Goal: Obtain resource: Download file/media

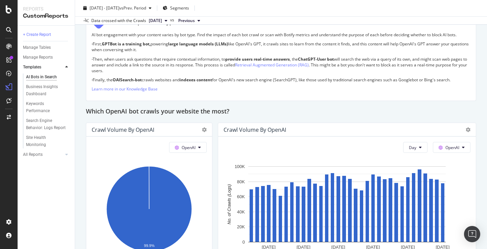
scroll to position [534, 0]
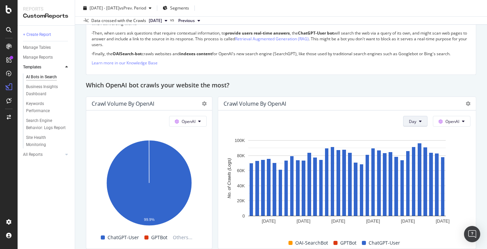
click at [420, 120] on icon at bounding box center [420, 121] width 3 height 4
click at [408, 148] on div "Week" at bounding box center [415, 147] width 23 height 10
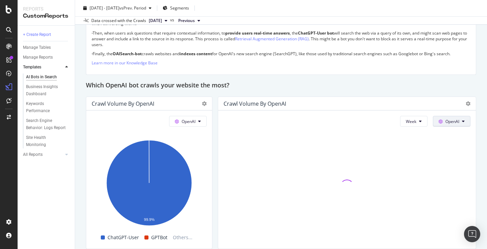
click at [459, 121] on span "OpenAI" at bounding box center [453, 121] width 14 height 6
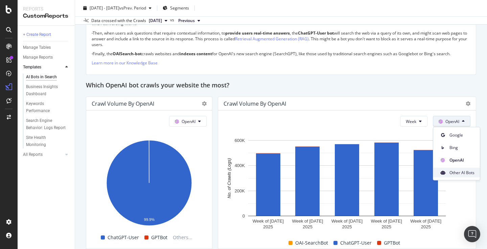
click at [454, 172] on span "Other AI Bots" at bounding box center [462, 172] width 25 height 6
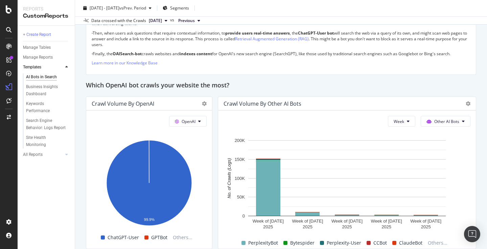
click at [162, 22] on span "[DATE]" at bounding box center [155, 21] width 13 height 6
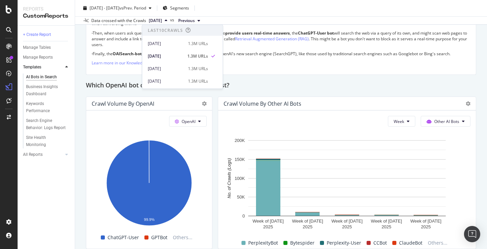
click at [137, 22] on div "Data crossed with the Crawls" at bounding box center [118, 21] width 55 height 6
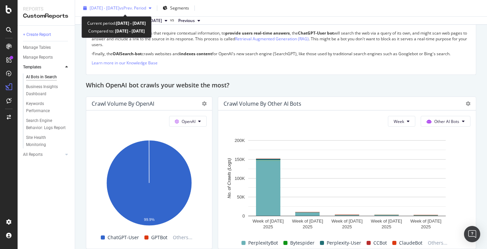
click at [134, 12] on div "[DATE] - [DATE] vs Prev. Period" at bounding box center [118, 8] width 74 height 10
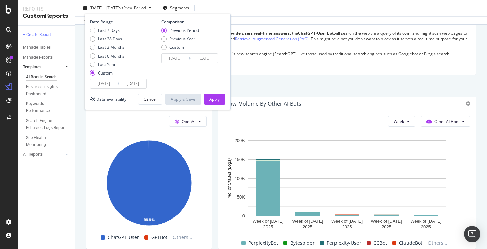
click at [109, 85] on input "[DATE]" at bounding box center [103, 83] width 27 height 9
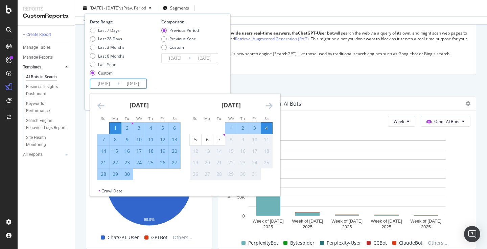
click at [117, 128] on div "1" at bounding box center [116, 128] width 12 height 7
click at [129, 177] on div "30" at bounding box center [127, 174] width 12 height 7
type input "[DATE]"
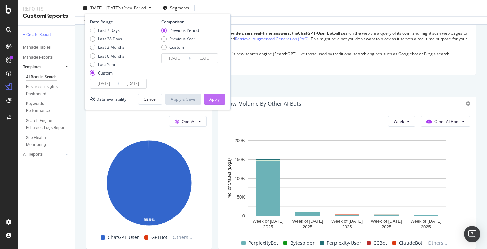
click at [217, 100] on div "Apply" at bounding box center [214, 99] width 10 height 6
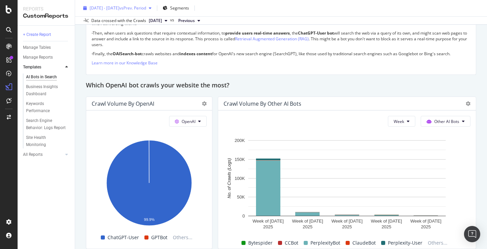
click at [107, 13] on div "[DATE] - [DATE] vs Prev. Period" at bounding box center [118, 8] width 74 height 10
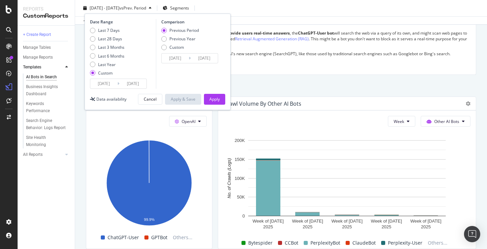
click at [105, 85] on input "[DATE]" at bounding box center [103, 83] width 27 height 9
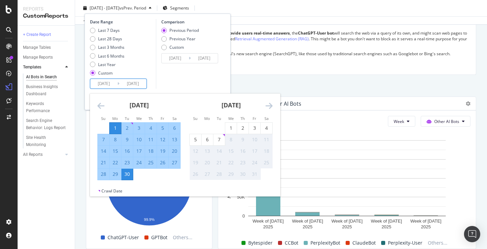
click at [116, 126] on div "1" at bounding box center [116, 128] width 12 height 7
click at [270, 129] on div "4" at bounding box center [267, 128] width 12 height 7
type input "[DATE]"
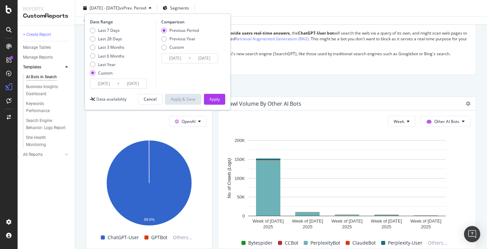
click at [126, 85] on input "[DATE]" at bounding box center [132, 83] width 27 height 9
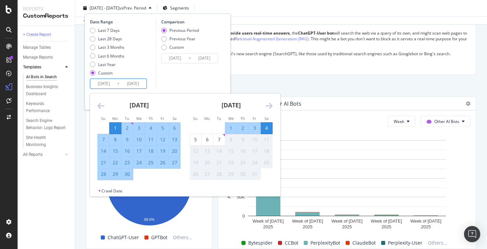
click at [116, 127] on div "1" at bounding box center [116, 128] width 12 height 7
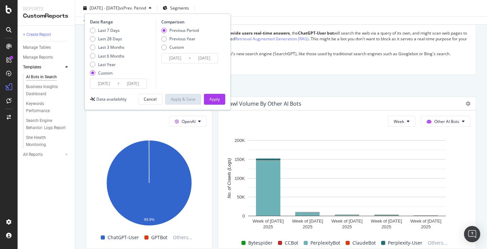
type input "[DATE]"
click at [133, 86] on input "[DATE]" at bounding box center [132, 83] width 27 height 9
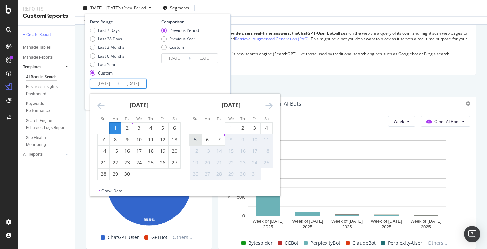
click at [196, 139] on div "5" at bounding box center [196, 139] width 12 height 7
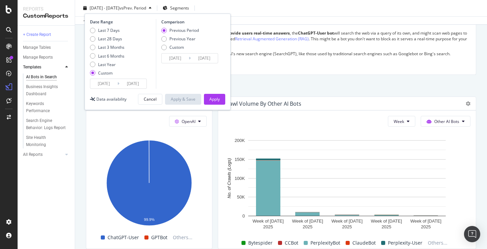
type input "[DATE]"
click at [216, 104] on div "Apply" at bounding box center [214, 99] width 10 height 10
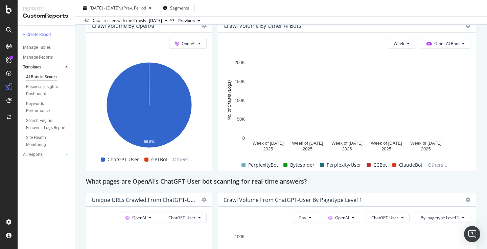
scroll to position [602, 0]
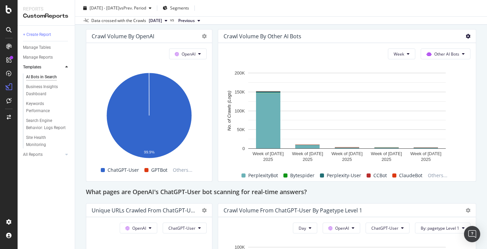
click at [467, 37] on icon at bounding box center [468, 36] width 5 height 5
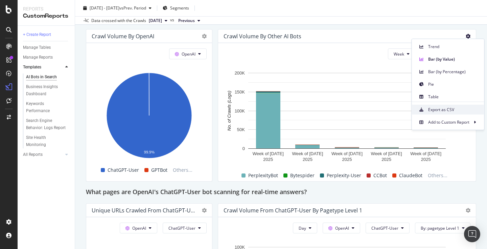
click at [452, 112] on span "Export as CSV" at bounding box center [453, 110] width 51 height 6
